Goal: Task Accomplishment & Management: Manage account settings

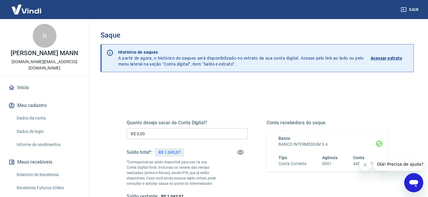
click at [180, 131] on input "R$ 0,00" at bounding box center [187, 133] width 121 height 11
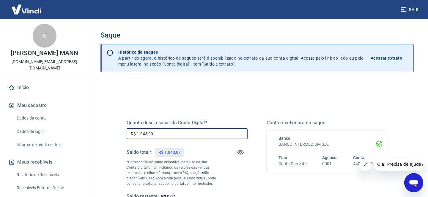
type input "R$ 1.043,00"
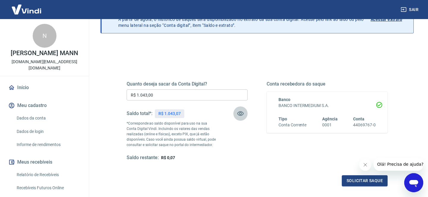
scroll to position [40, 0]
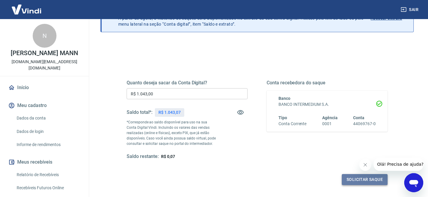
click at [351, 181] on button "Solicitar saque" at bounding box center [365, 179] width 46 height 11
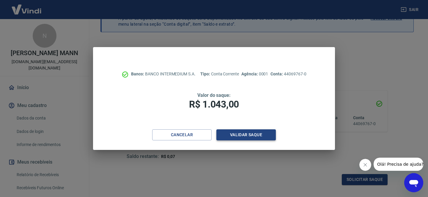
click at [253, 139] on button "Validar saque" at bounding box center [245, 134] width 59 height 11
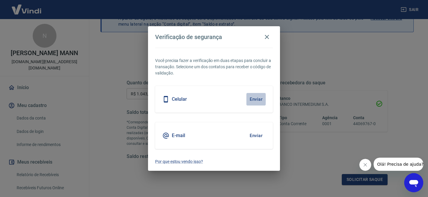
click at [252, 94] on button "Enviar" at bounding box center [255, 99] width 19 height 12
click at [257, 97] on button "Enviar" at bounding box center [255, 99] width 19 height 12
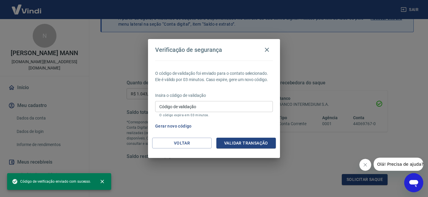
click at [211, 105] on input "Código de validação" at bounding box center [214, 106] width 118 height 11
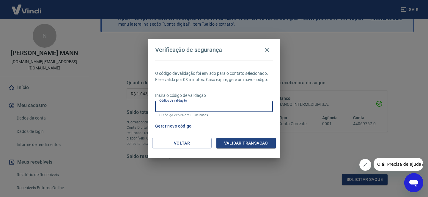
click at [211, 105] on input "Código de validação" at bounding box center [214, 106] width 118 height 11
type input "984646"
click at [244, 144] on button "Validar transação" at bounding box center [245, 142] width 59 height 11
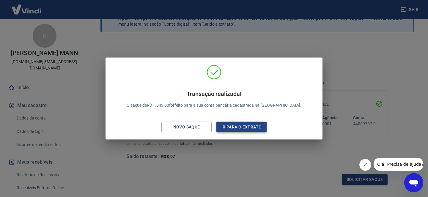
click at [242, 127] on button "Ir para o extrato" at bounding box center [241, 126] width 50 height 11
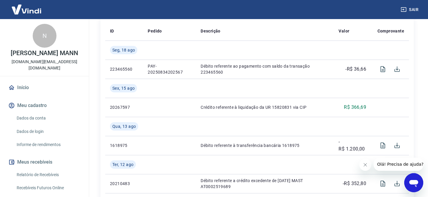
scroll to position [167, 0]
